Goal: Task Accomplishment & Management: Use online tool/utility

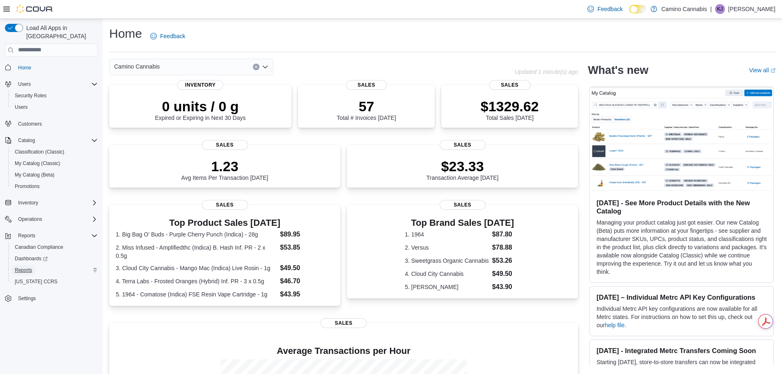
click at [31, 267] on span "Reports" at bounding box center [23, 270] width 17 height 7
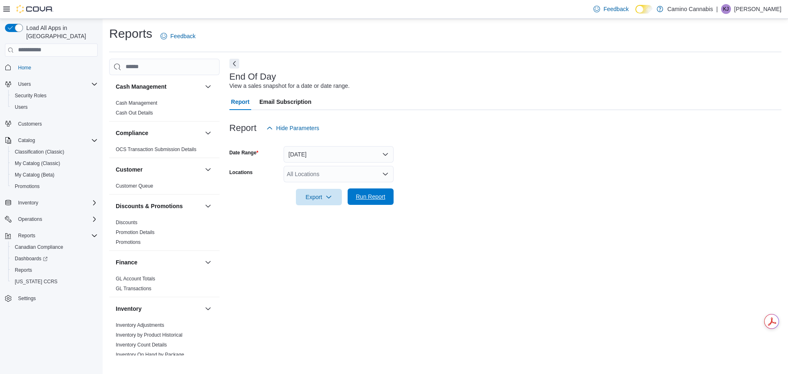
click at [366, 193] on span "Run Report" at bounding box center [371, 197] width 30 height 8
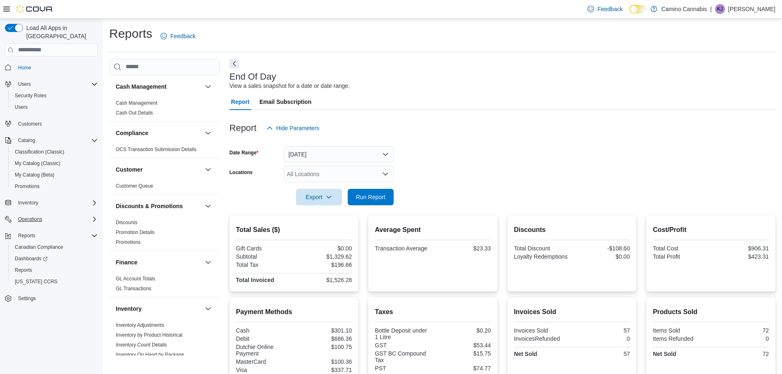
click at [91, 216] on icon "Complex example" at bounding box center [94, 219] width 7 height 7
click at [93, 199] on div "Inventory" at bounding box center [56, 203] width 83 height 10
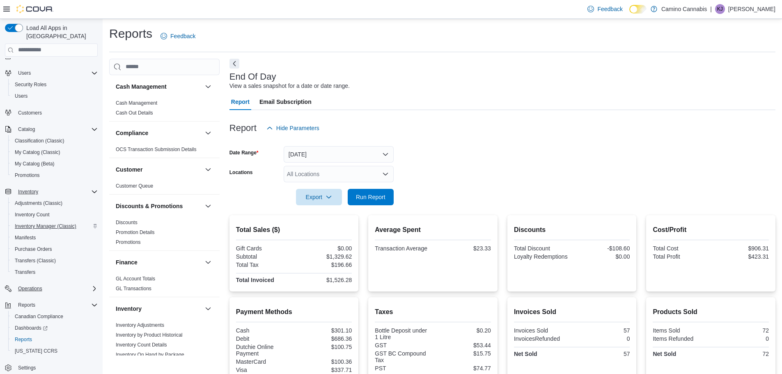
scroll to position [15, 0]
click at [91, 184] on icon "Complex example" at bounding box center [94, 187] width 7 height 7
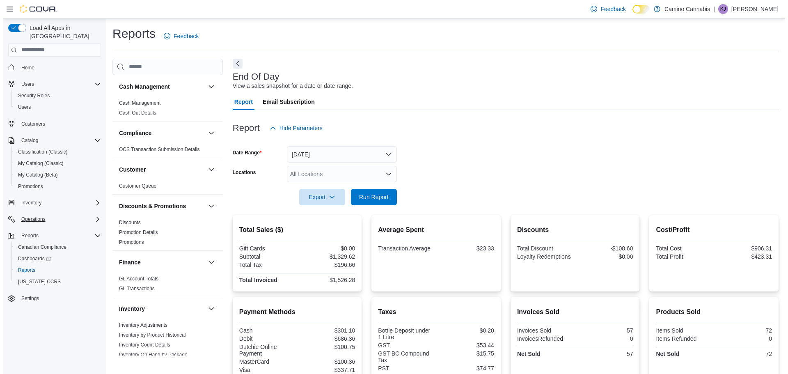
scroll to position [0, 0]
click at [5, 8] on icon at bounding box center [6, 9] width 7 height 7
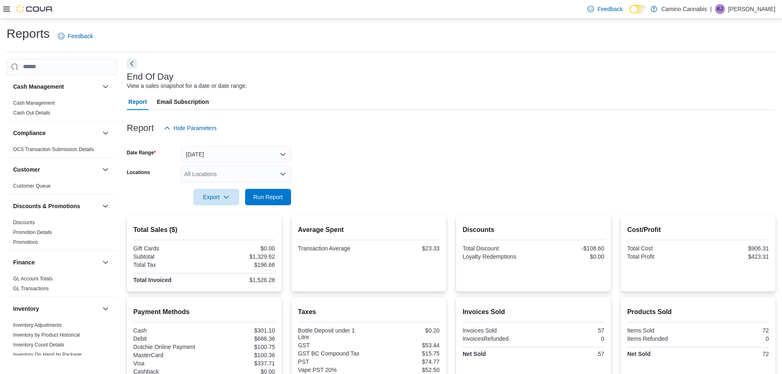
click at [5, 8] on icon at bounding box center [6, 9] width 7 height 7
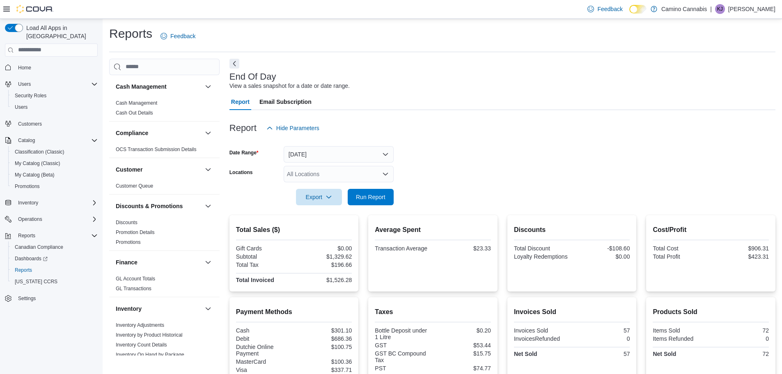
click at [5, 8] on icon at bounding box center [6, 9] width 7 height 7
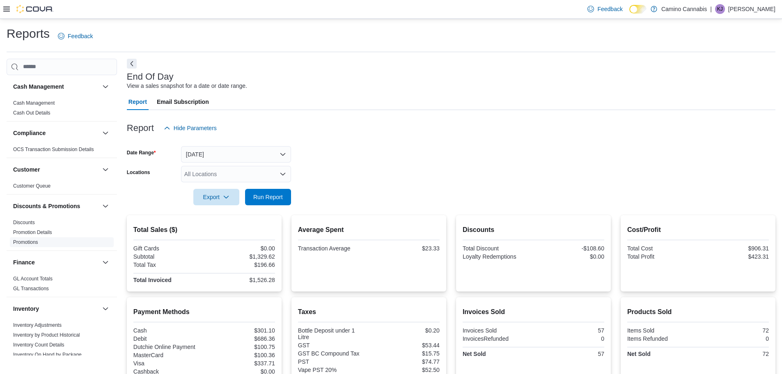
click at [28, 242] on link "Promotions" at bounding box center [25, 242] width 25 height 6
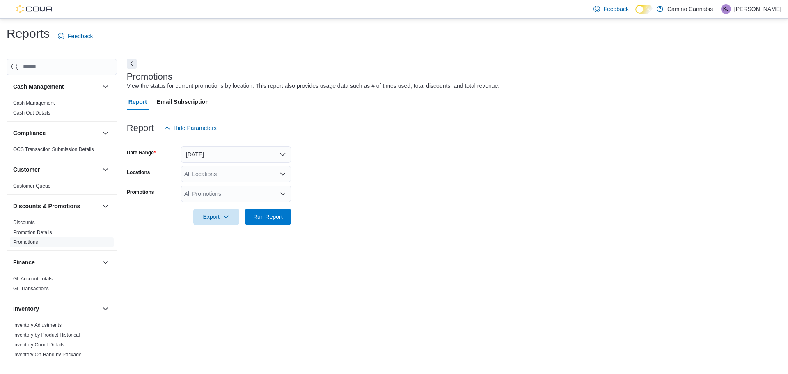
click at [7, 8] on icon at bounding box center [6, 9] width 7 height 7
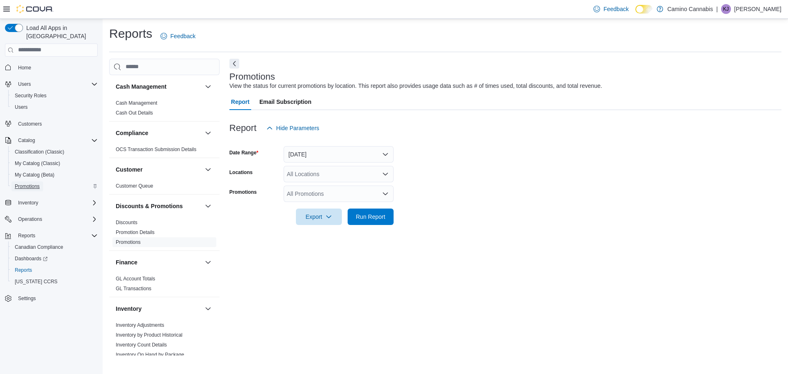
click at [37, 183] on span "Promotions" at bounding box center [27, 186] width 25 height 7
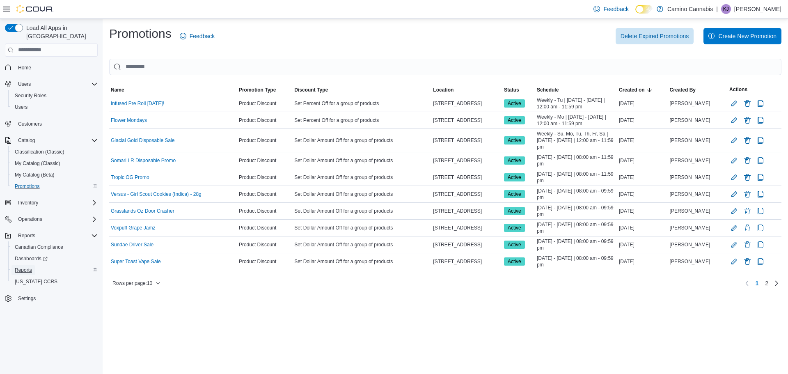
click at [34, 265] on link "Reports" at bounding box center [23, 270] width 24 height 10
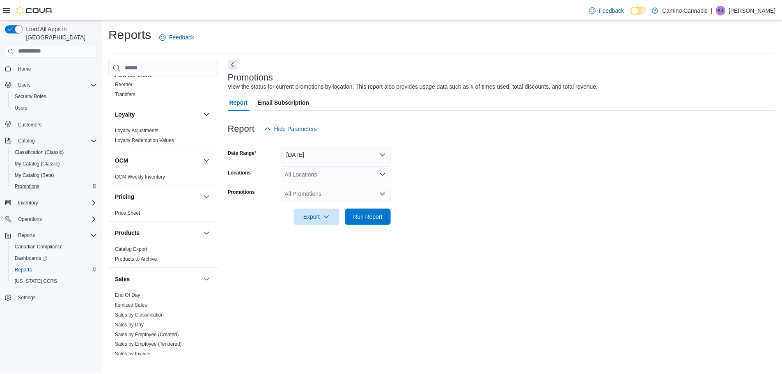
scroll to position [410, 0]
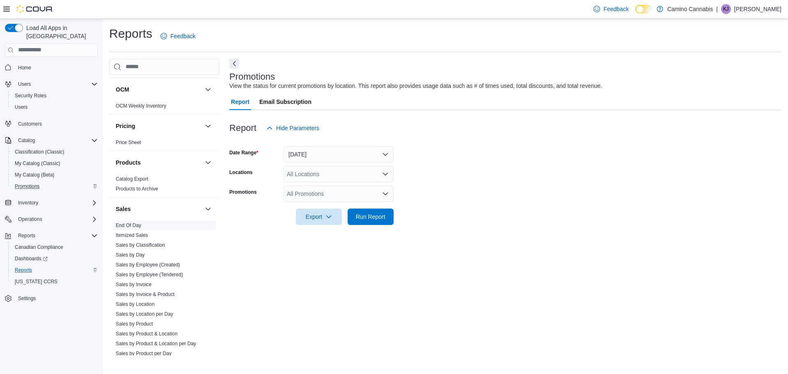
click at [133, 226] on link "End Of Day" at bounding box center [128, 225] width 25 height 6
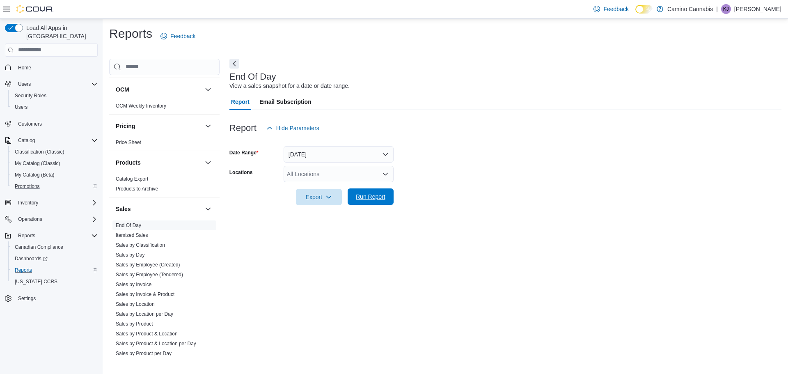
click at [363, 199] on span "Run Report" at bounding box center [371, 197] width 30 height 8
